Goal: Task Accomplishment & Management: Use online tool/utility

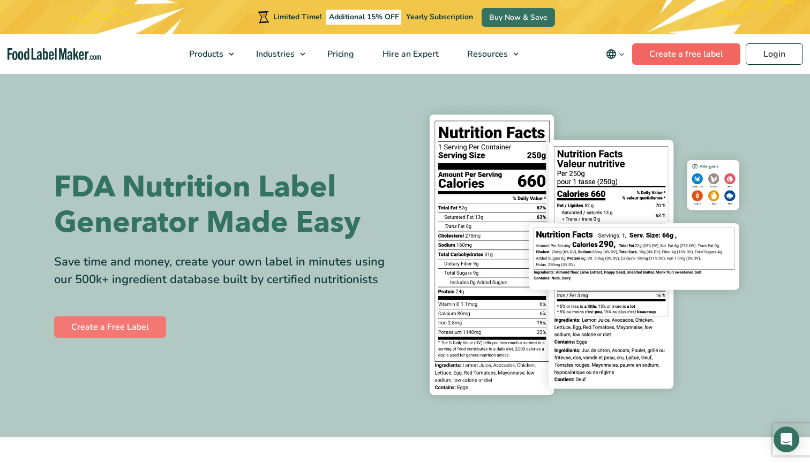
click at [690, 50] on link "Create a free label" at bounding box center [686, 53] width 108 height 21
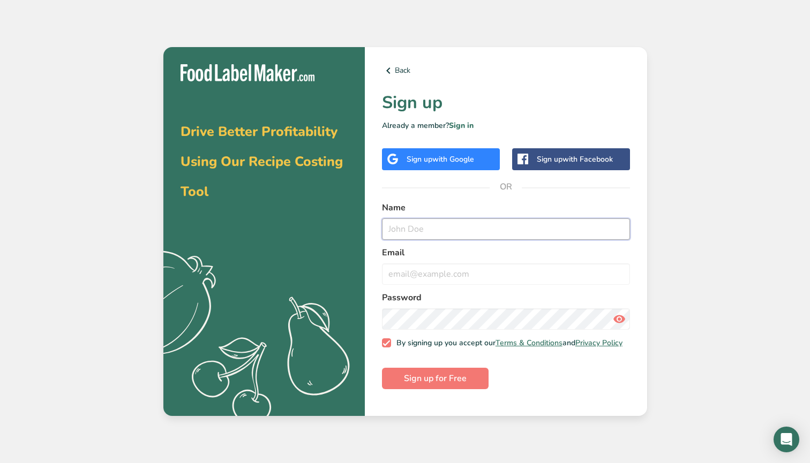
click at [475, 229] on input "text" at bounding box center [506, 229] width 248 height 21
click at [480, 163] on div "Sign up with Google" at bounding box center [441, 159] width 118 height 22
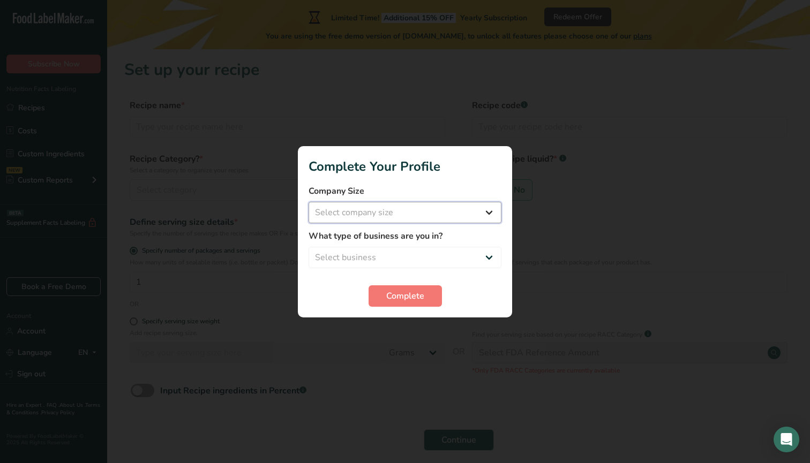
select select "1"
click at [392, 287] on button "Complete" at bounding box center [404, 295] width 73 height 21
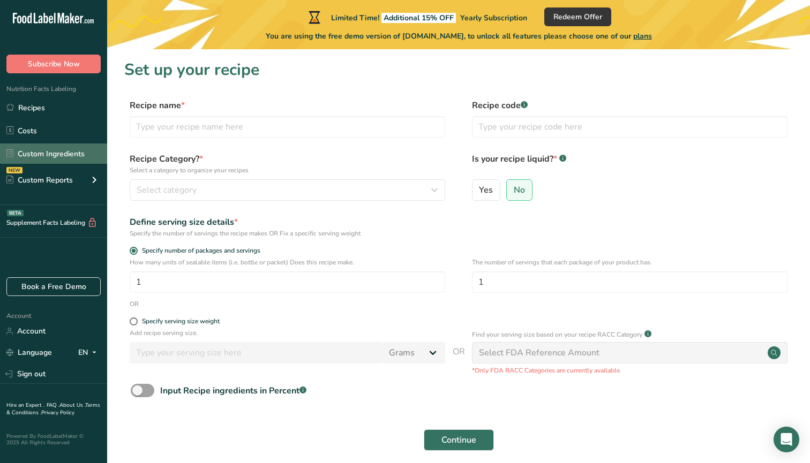
click at [68, 157] on link "Custom Ingredients" at bounding box center [53, 154] width 107 height 20
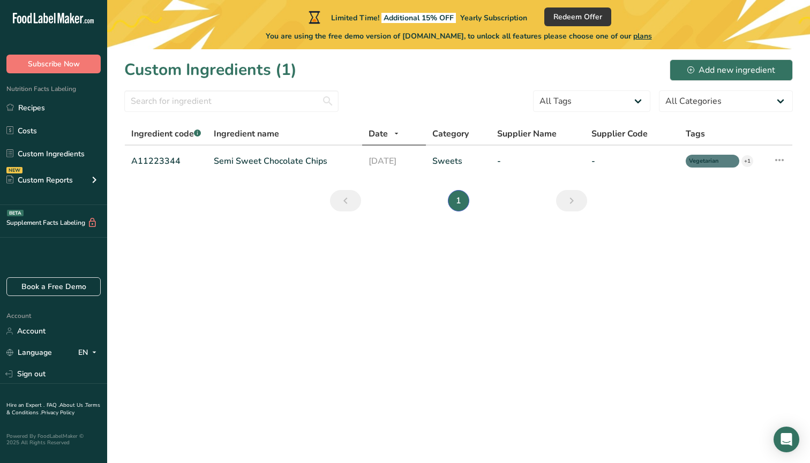
click at [70, 217] on div "Supplement Facts Labeling BETA" at bounding box center [53, 221] width 107 height 33
click at [79, 287] on link "Book a Free Demo" at bounding box center [53, 286] width 94 height 19
click at [318, 96] on input "text" at bounding box center [231, 101] width 214 height 21
click at [65, 153] on link "Custom Ingredients" at bounding box center [53, 154] width 107 height 20
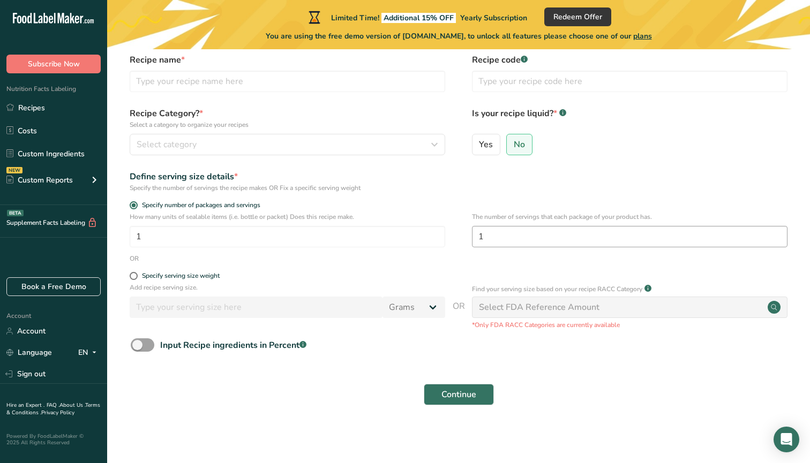
scroll to position [45, 0]
click at [560, 302] on div "Select FDA Reference Amount" at bounding box center [539, 308] width 121 height 13
click at [215, 277] on div "Specify serving size weight" at bounding box center [181, 277] width 78 height 8
click at [137, 277] on input "Specify serving size weight" at bounding box center [133, 276] width 7 height 7
radio input "true"
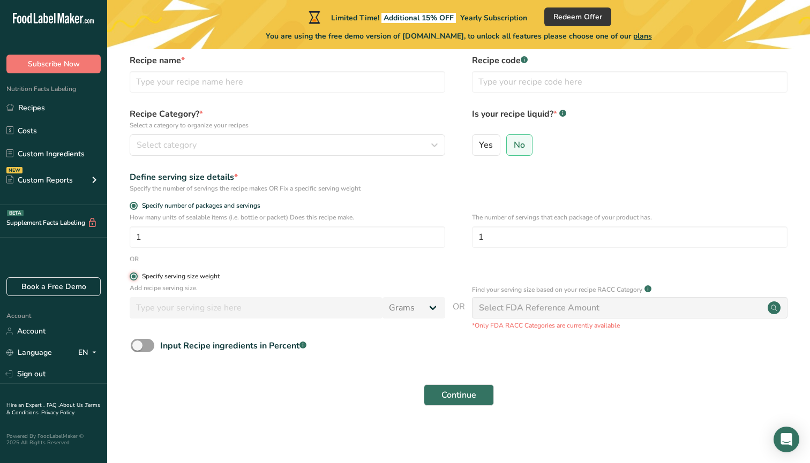
radio input "false"
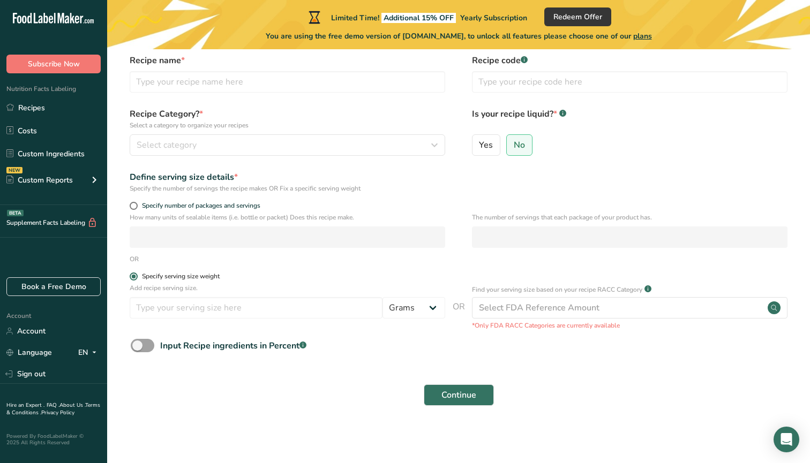
click at [215, 277] on div "Specify serving size weight" at bounding box center [181, 277] width 78 height 8
click at [137, 277] on input "Specify serving size weight" at bounding box center [133, 276] width 7 height 7
click at [201, 207] on span "Specify number of packages and servings" at bounding box center [199, 206] width 123 height 8
click at [137, 207] on input "Specify number of packages and servings" at bounding box center [133, 205] width 7 height 7
radio input "true"
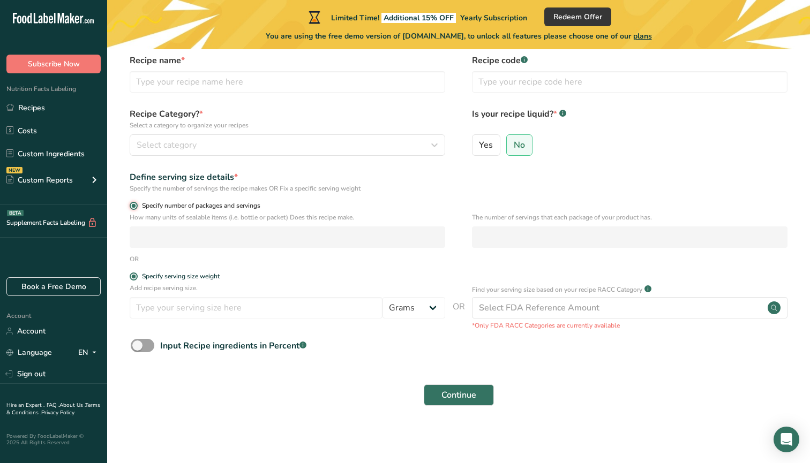
radio input "false"
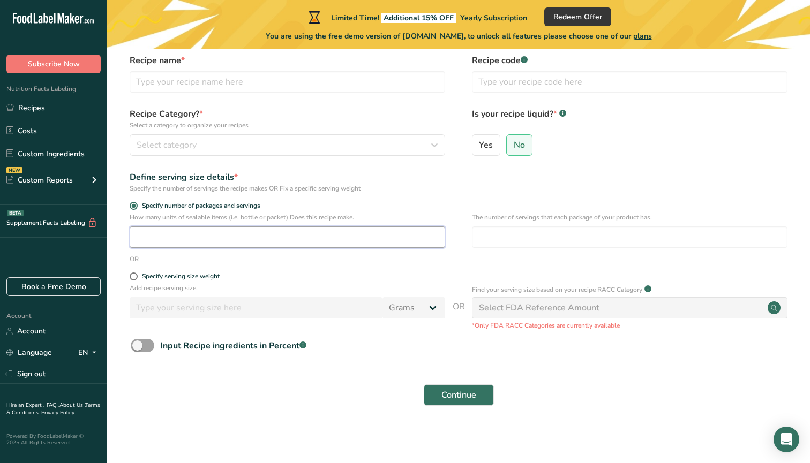
click at [214, 234] on input "number" at bounding box center [287, 237] width 315 height 21
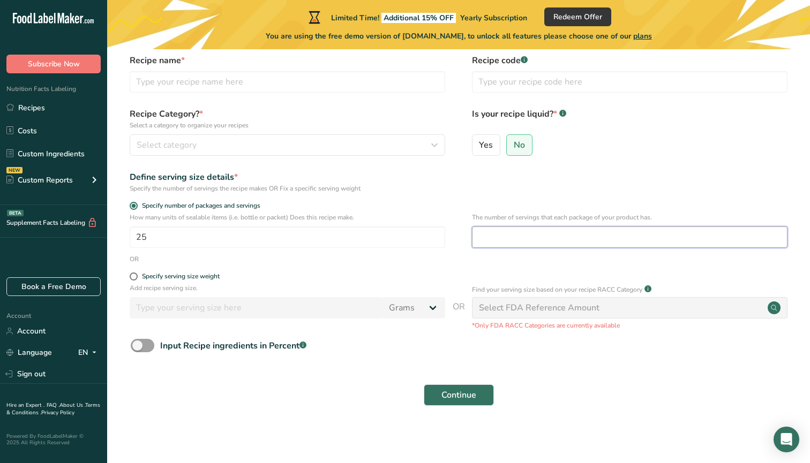
click at [494, 239] on input "number" at bounding box center [629, 237] width 315 height 21
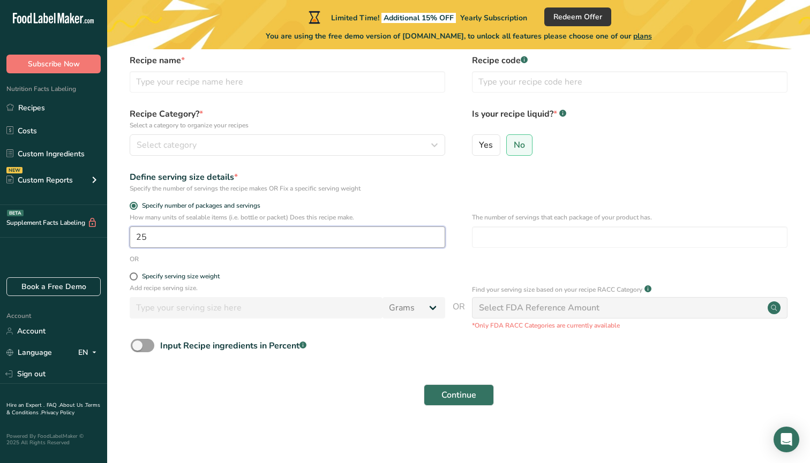
drag, startPoint x: 375, startPoint y: 237, endPoint x: 115, endPoint y: 234, distance: 260.3
click at [115, 234] on section "Set up your recipe Recipe name * Recipe code .a-a{fill:#347362;}.b-a{fill:#fff;…" at bounding box center [458, 216] width 703 height 425
type input "1"
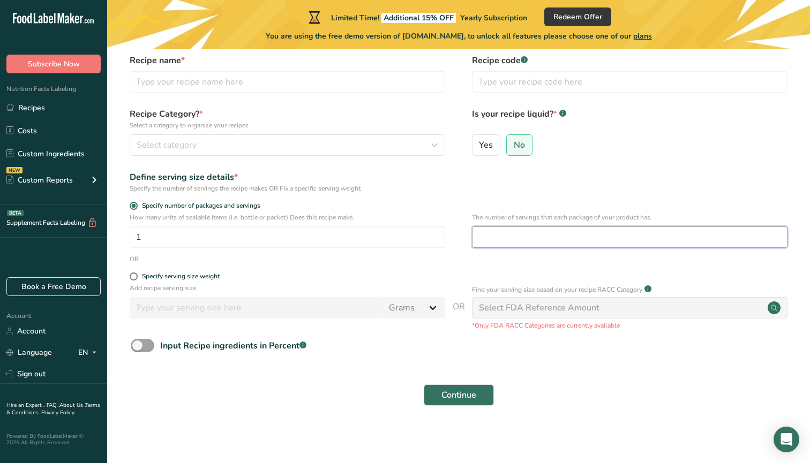
click at [503, 233] on input "number" at bounding box center [629, 237] width 315 height 21
type input "25"
click at [446, 393] on span "Continue" at bounding box center [458, 395] width 35 height 13
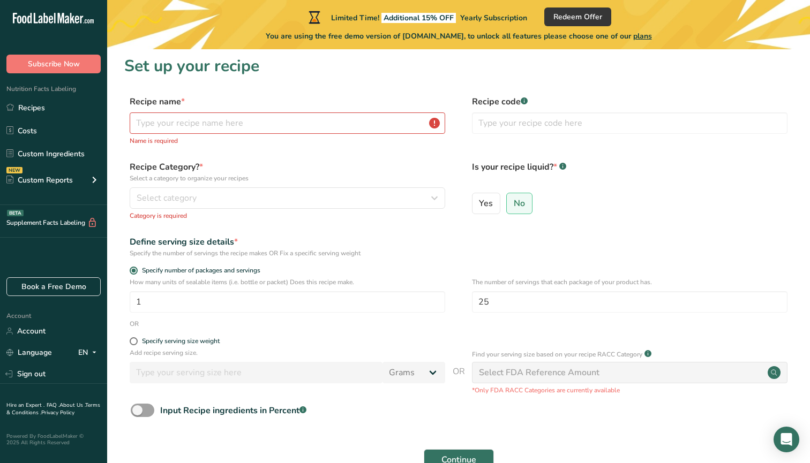
scroll to position [2, 0]
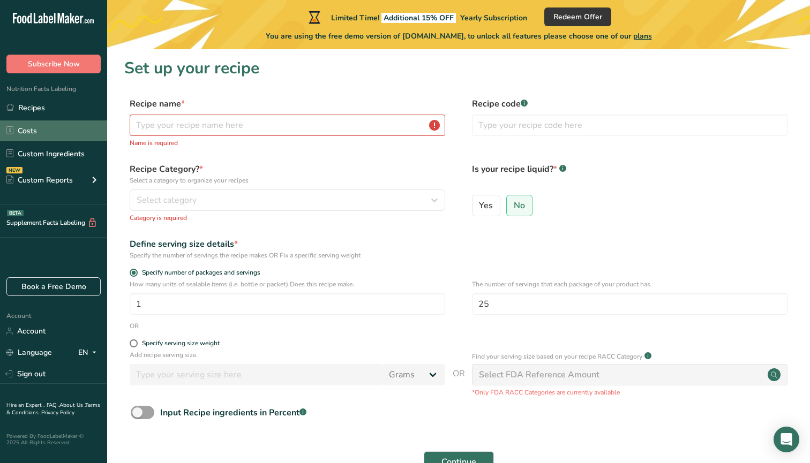
click at [24, 125] on link "Costs" at bounding box center [53, 131] width 107 height 20
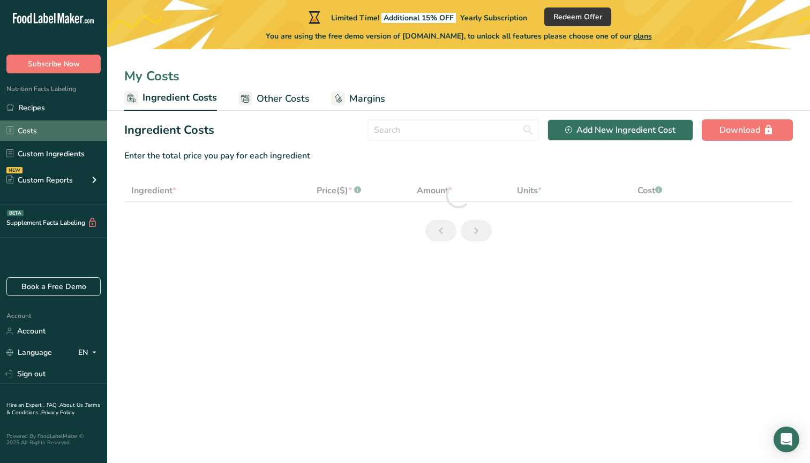
select select "1"
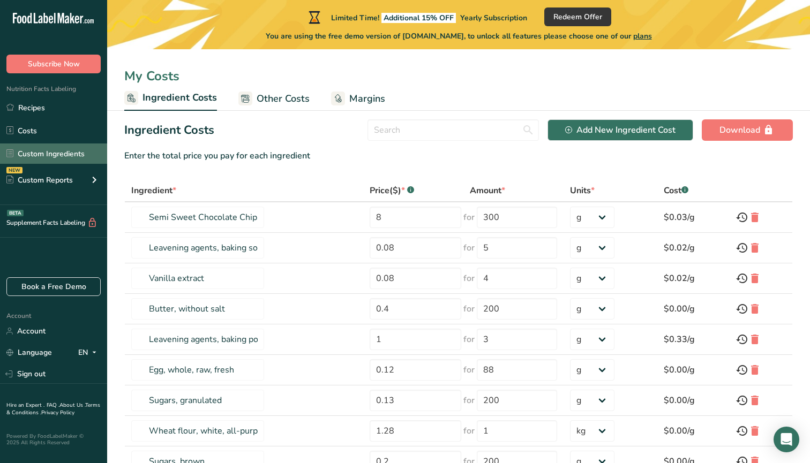
click at [65, 149] on link "Custom Ingredients" at bounding box center [53, 154] width 107 height 20
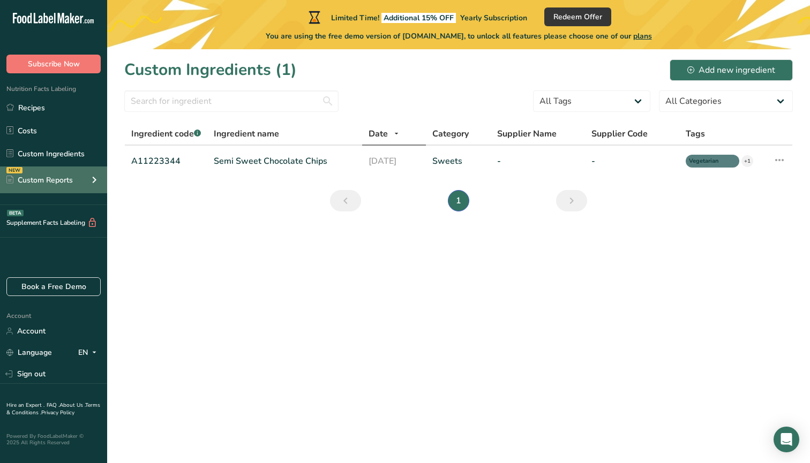
click at [67, 190] on div "NEW Custom Reports" at bounding box center [53, 180] width 107 height 27
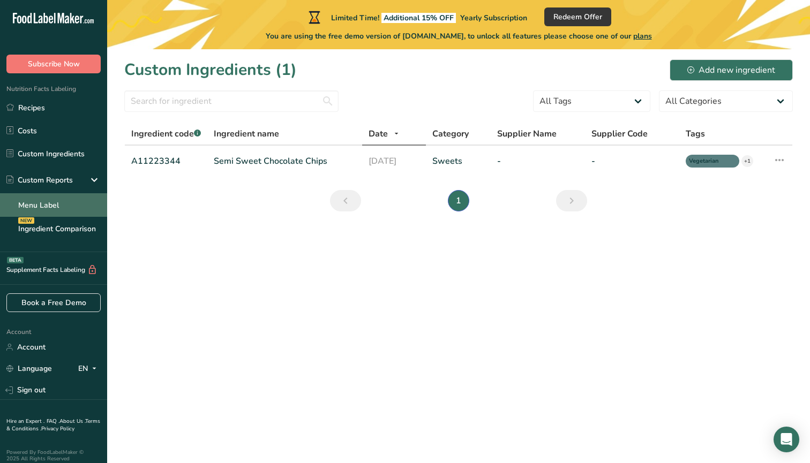
click at [65, 207] on link "Menu Label" at bounding box center [53, 205] width 107 height 24
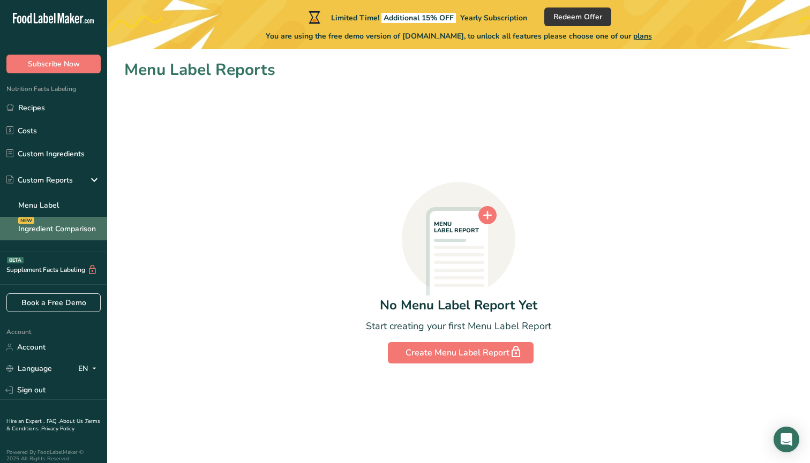
click at [68, 228] on link "Ingredient Comparison NEW" at bounding box center [53, 229] width 107 height 24
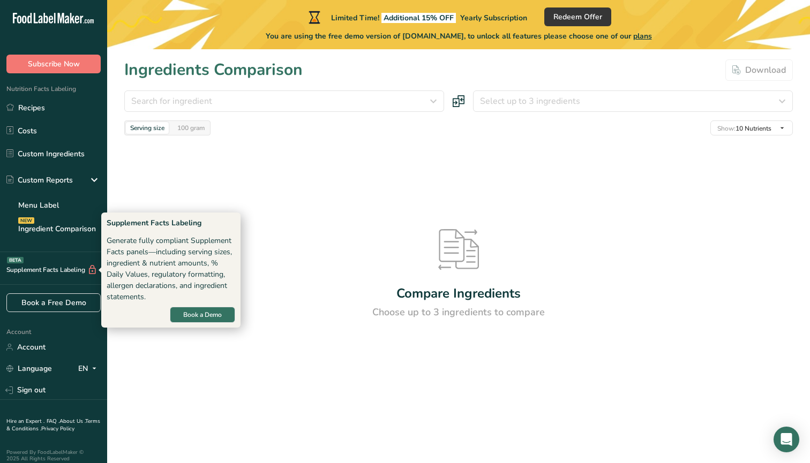
click at [53, 272] on div "Supplement Facts Labeling BETA" at bounding box center [48, 270] width 97 height 11
click at [192, 310] on span "Book a Demo" at bounding box center [202, 315] width 39 height 10
